Goal: Task Accomplishment & Management: Use online tool/utility

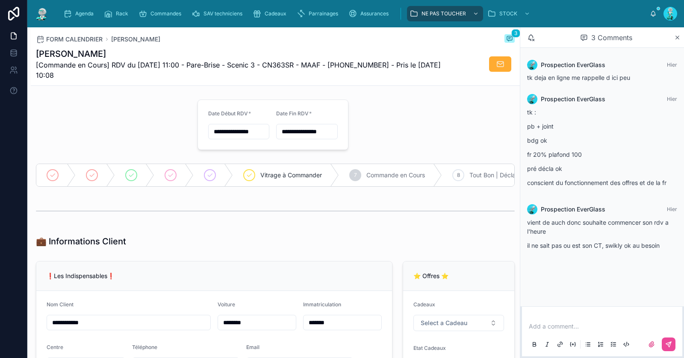
scroll to position [941, 0]
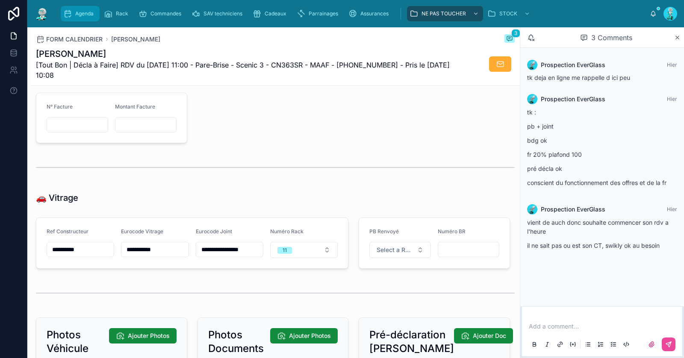
click at [74, 8] on div "Agenda" at bounding box center [80, 14] width 34 height 14
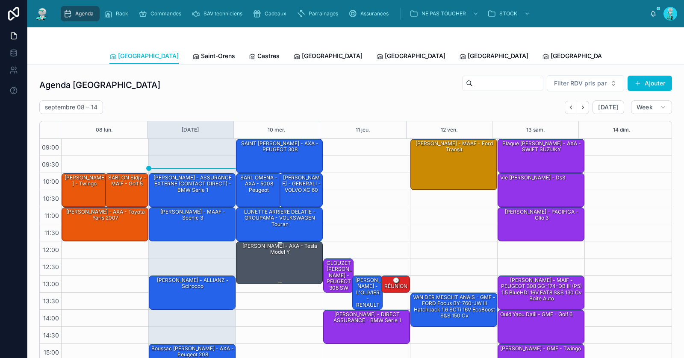
click at [273, 262] on div "[PERSON_NAME] - AXA - Tesla model y" at bounding box center [280, 262] width 84 height 41
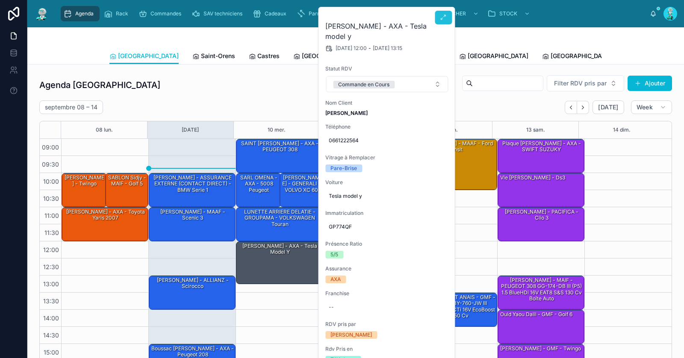
click at [441, 20] on icon at bounding box center [443, 17] width 7 height 7
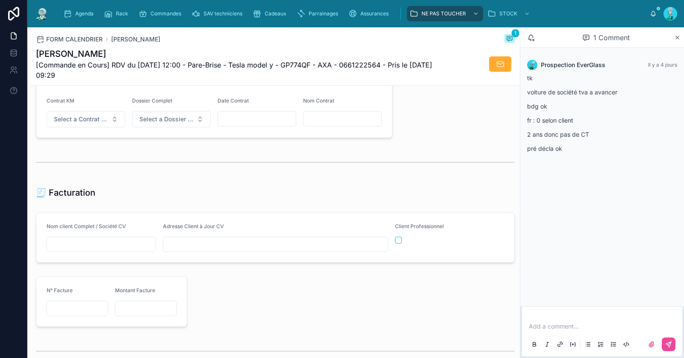
scroll to position [954, 0]
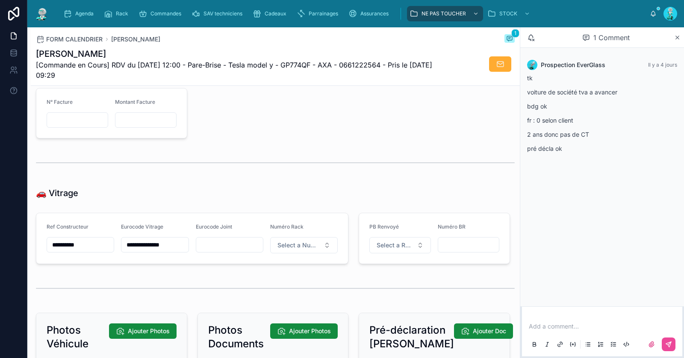
click at [158, 247] on input "**********" at bounding box center [154, 245] width 67 height 12
